Goal: Task Accomplishment & Management: Use online tool/utility

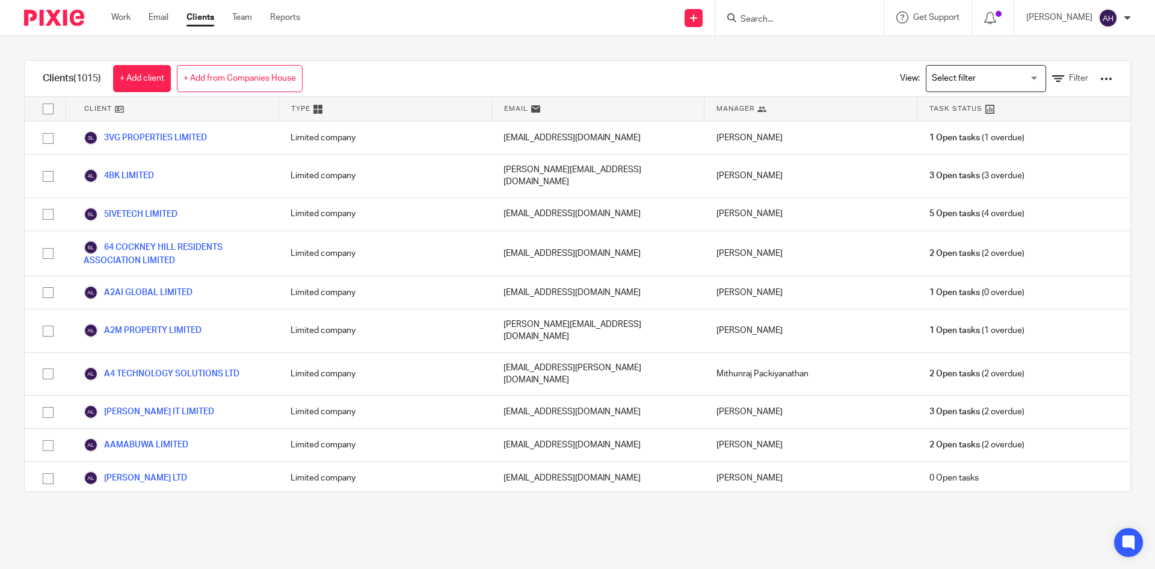
click at [753, 19] on input "Search" at bounding box center [794, 19] width 108 height 11
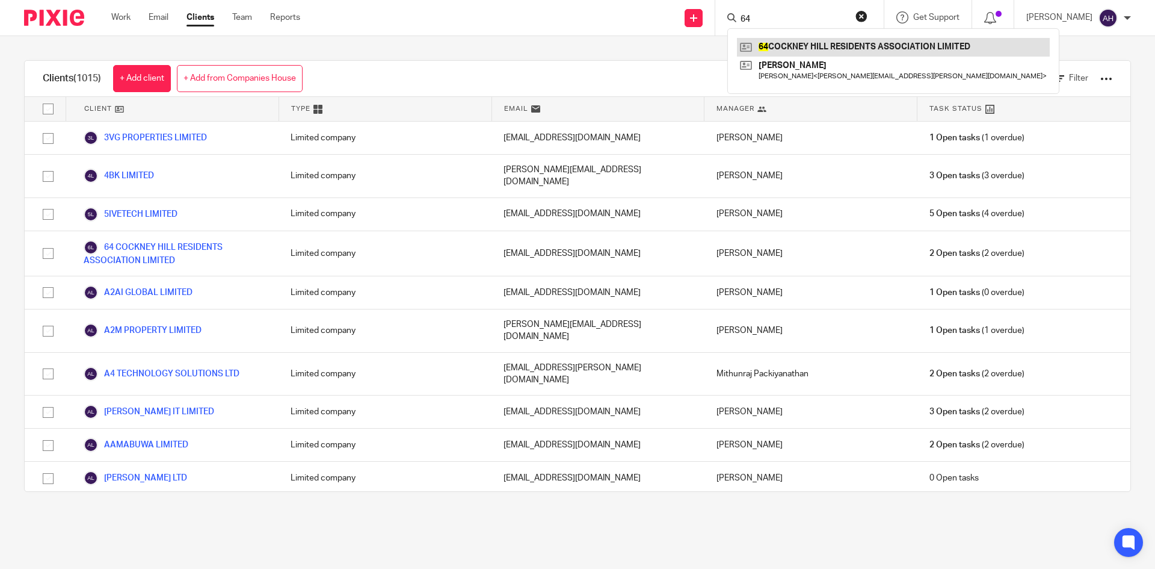
type input "64"
click at [769, 50] on link at bounding box center [893, 47] width 313 height 18
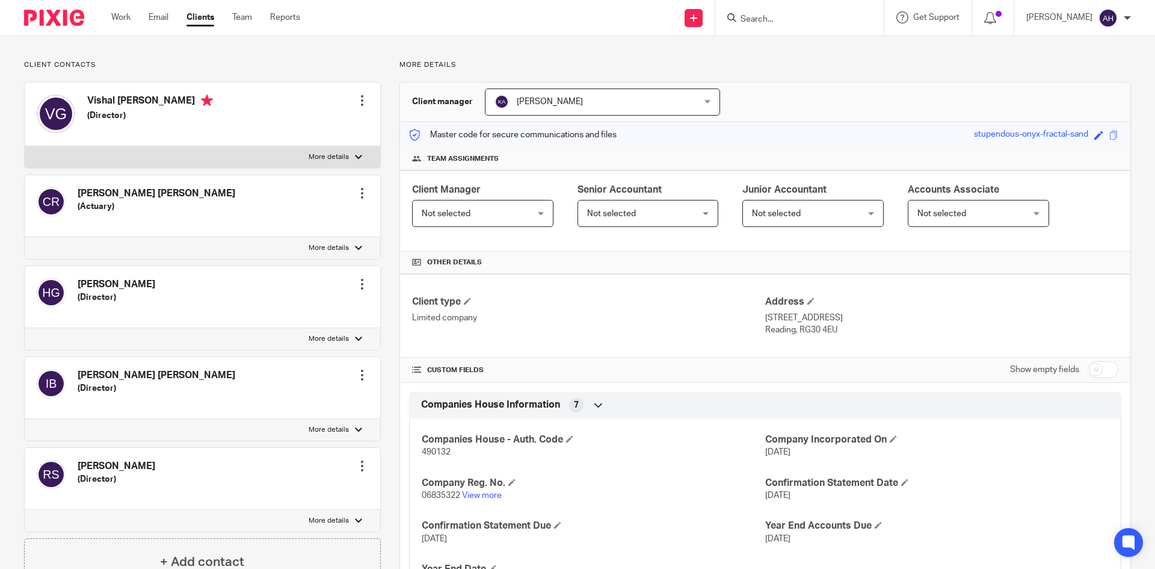
scroll to position [228, 0]
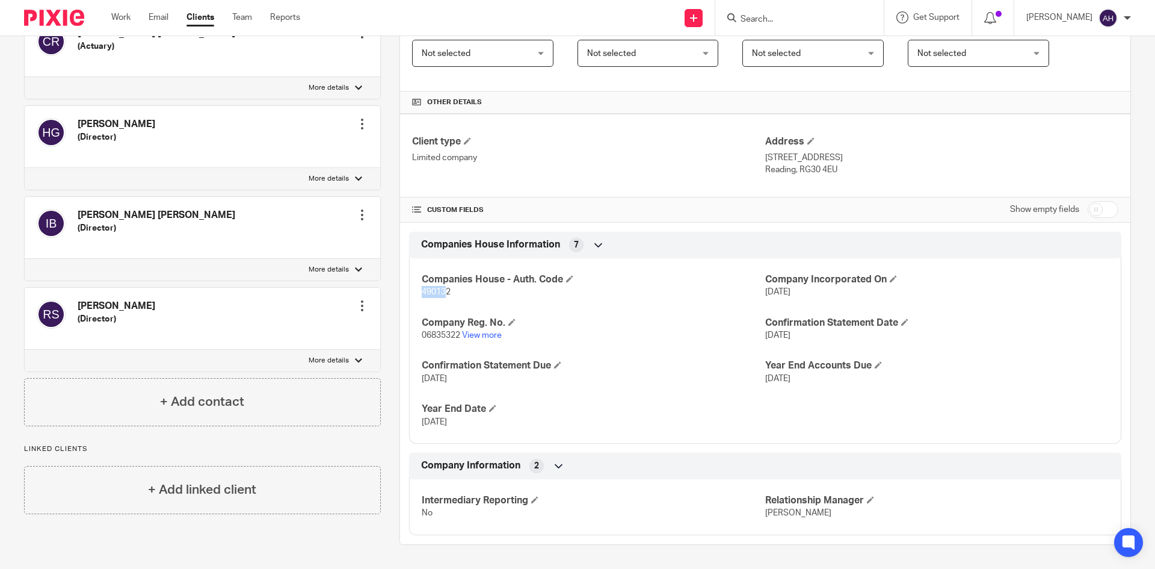
drag, startPoint x: 442, startPoint y: 291, endPoint x: 419, endPoint y: 289, distance: 22.3
click at [422, 289] on span "490132" at bounding box center [436, 292] width 29 height 8
drag, startPoint x: 450, startPoint y: 295, endPoint x: 404, endPoint y: 292, distance: 45.2
click at [404, 292] on div "Companies House Information 7 Companies House - [GEOGRAPHIC_DATA]. Code 490132 …" at bounding box center [765, 338] width 731 height 212
copy span "490132"
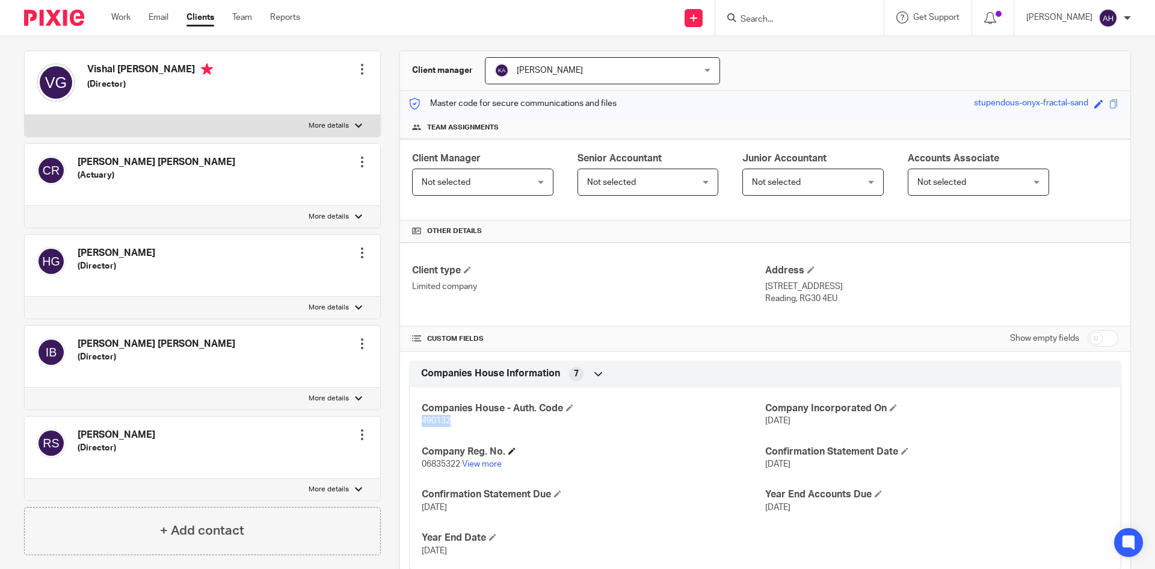
scroll to position [0, 0]
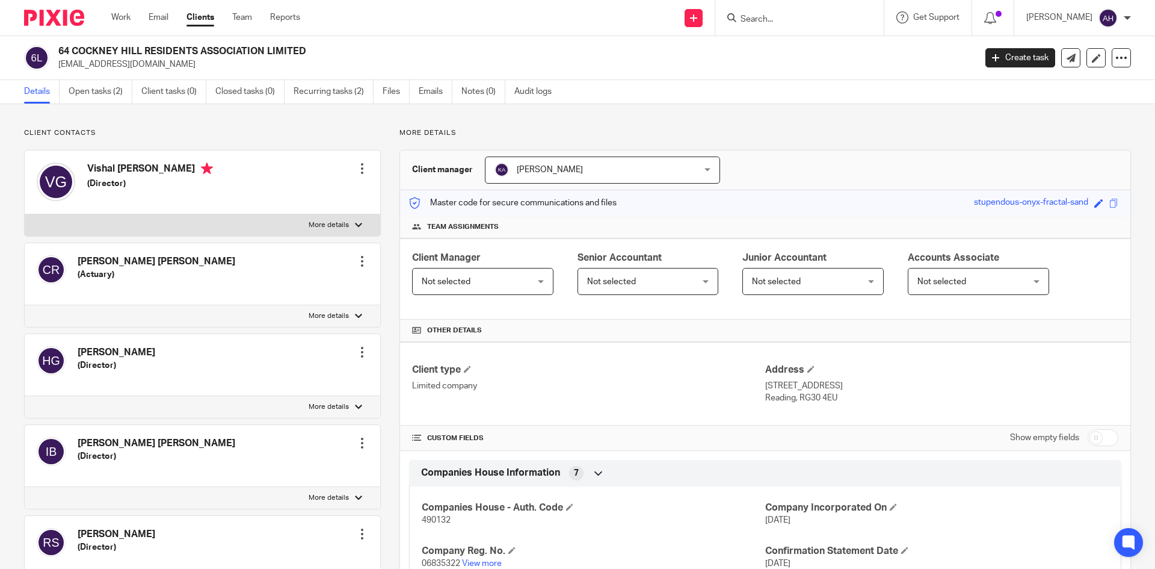
click at [63, 95] on ul "Details Open tasks (2) Client tasks (0) Closed tasks (0) Recurring tasks (2) Fi…" at bounding box center [297, 91] width 546 height 23
click at [75, 94] on link "Open tasks (2)" at bounding box center [101, 91] width 64 height 23
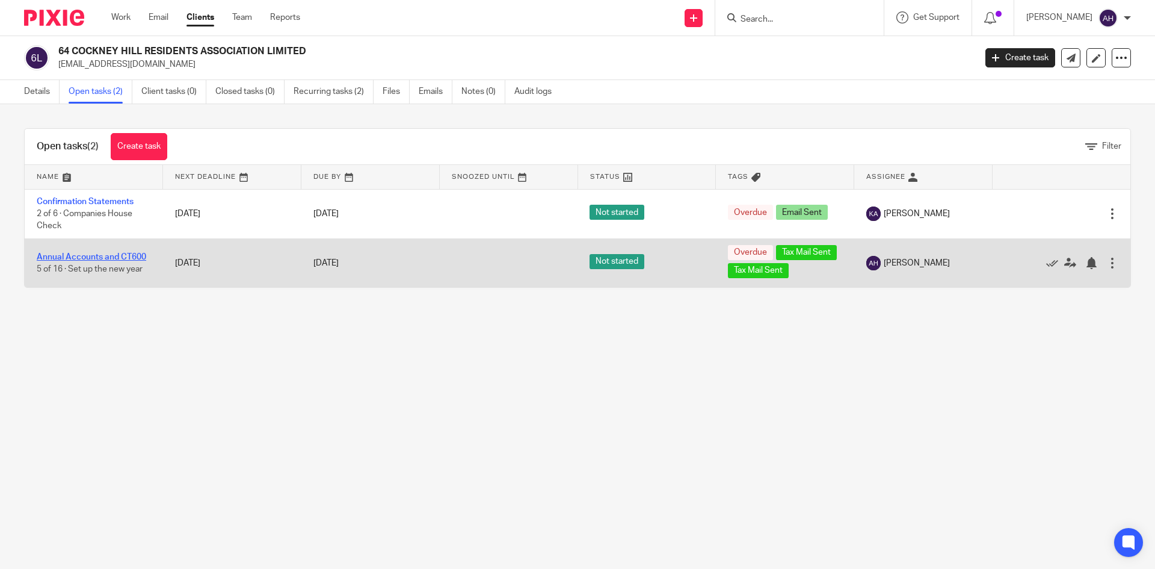
click at [135, 261] on link "Annual Accounts and CT600" at bounding box center [92, 257] width 110 height 8
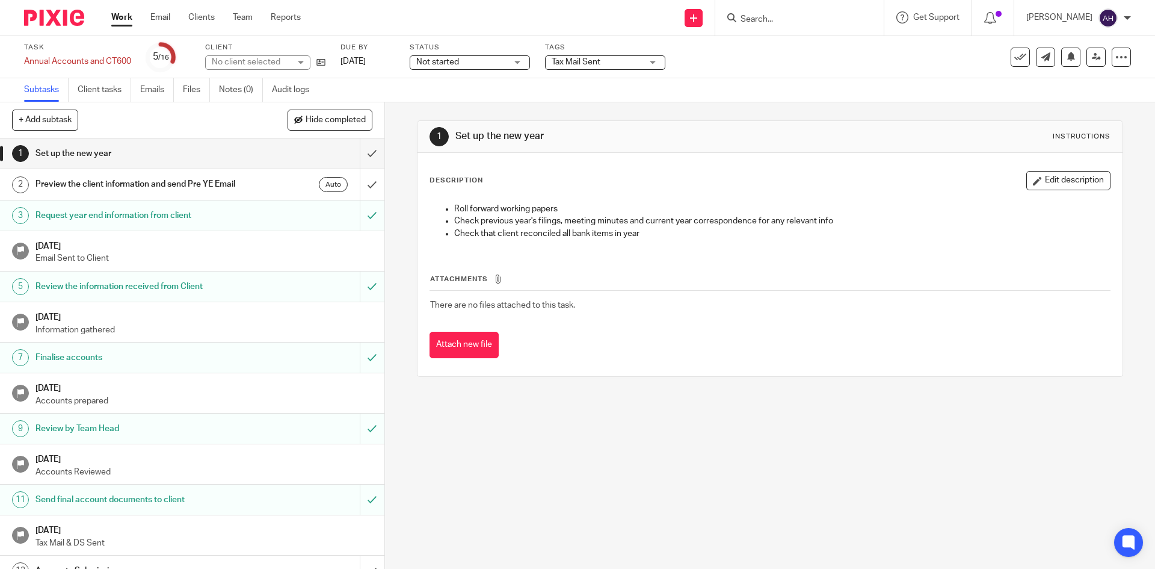
click at [626, 61] on span "Tax Mail Sent" at bounding box center [597, 62] width 90 height 13
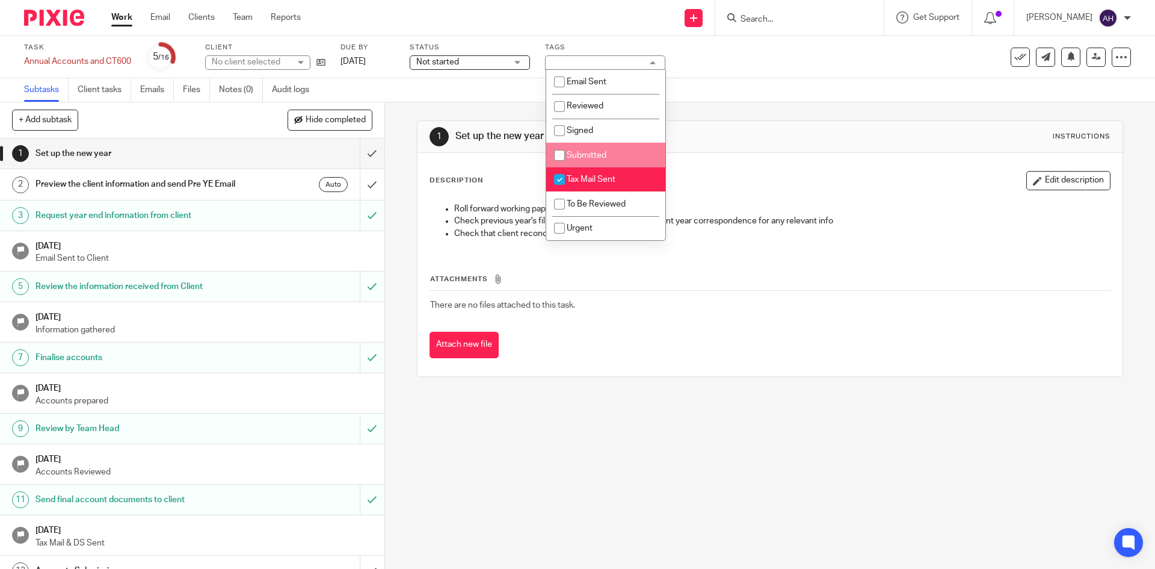
click at [617, 162] on li "Submitted" at bounding box center [605, 155] width 119 height 25
checkbox input "true"
click at [614, 173] on li "Tax Mail Sent" at bounding box center [605, 179] width 119 height 25
checkbox input "false"
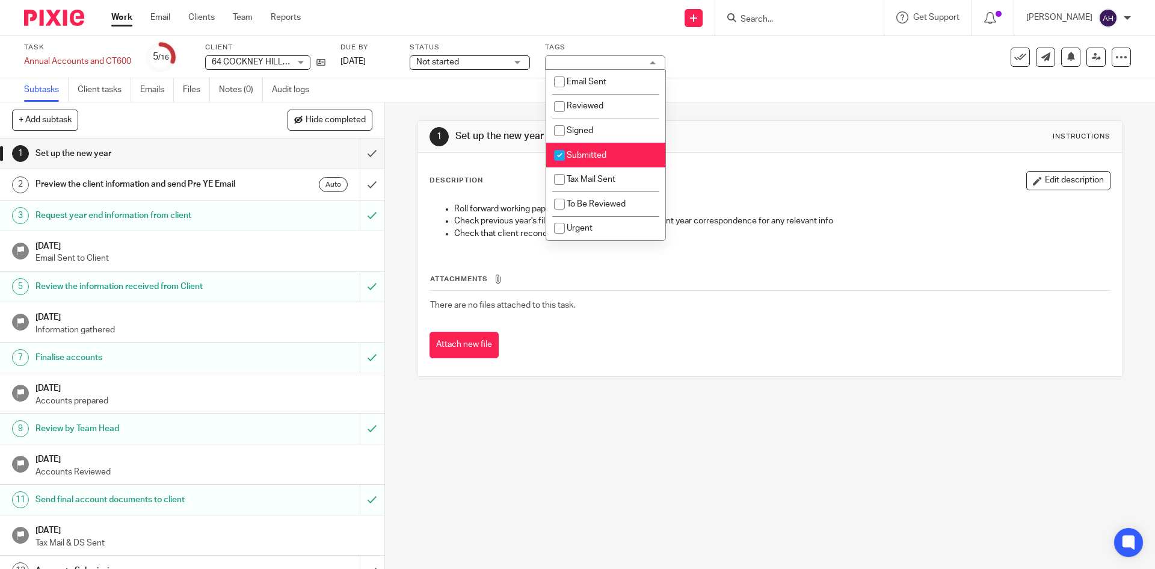
click at [772, 91] on div "Subtasks Client tasks Emails Files Notes (0) Audit logs" at bounding box center [577, 90] width 1155 height 24
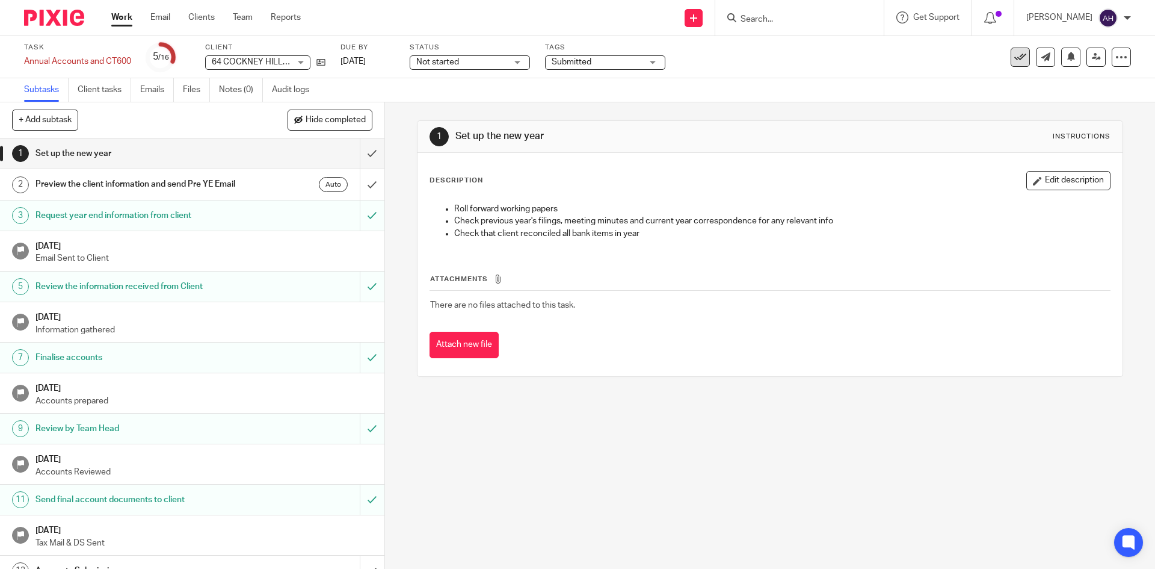
click at [1011, 59] on button at bounding box center [1020, 57] width 19 height 19
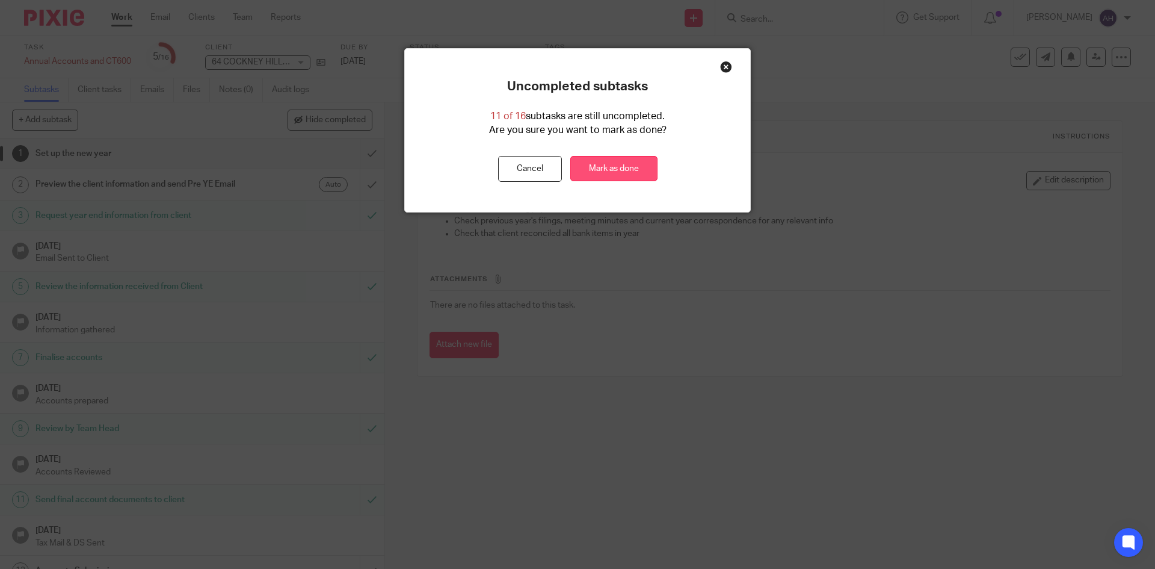
click at [626, 168] on link "Mark as done" at bounding box center [614, 169] width 87 height 26
